Goal: Task Accomplishment & Management: Manage account settings

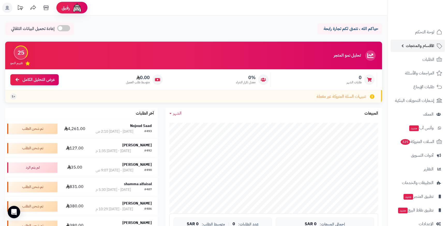
click at [411, 46] on span "الأقسام والمنتجات" at bounding box center [420, 45] width 28 height 7
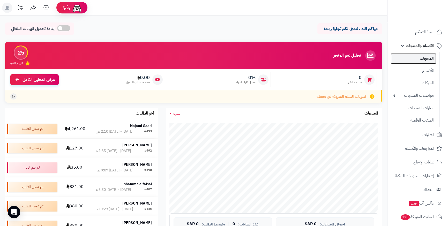
click at [429, 60] on link "المنتجات" at bounding box center [414, 58] width 46 height 11
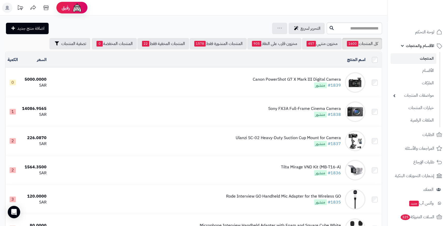
click at [300, 78] on div "Canon PowerShot G7 X Mark III Digital Camera" at bounding box center [297, 80] width 88 height 6
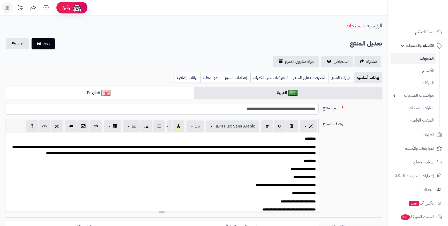
scroll to position [74, 0]
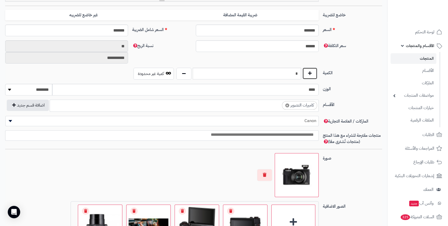
click at [314, 77] on button "button" at bounding box center [309, 74] width 15 height 12
type input "*"
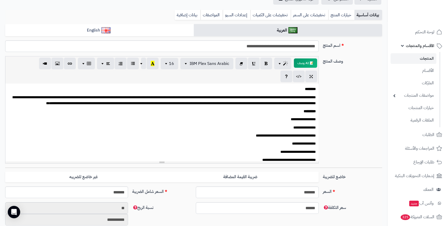
scroll to position [0, 0]
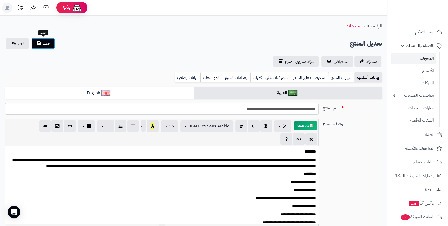
click at [44, 41] on span "حفظ" at bounding box center [47, 43] width 8 height 6
